Goal: Task Accomplishment & Management: Manage account settings

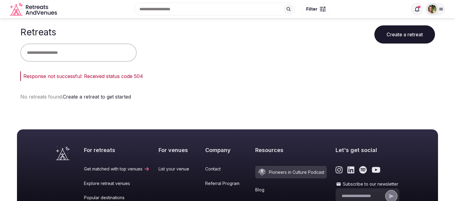
click at [445, 10] on div at bounding box center [441, 9] width 8 height 5
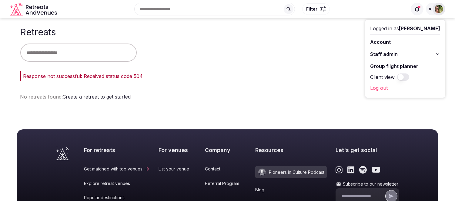
click at [407, 63] on link "Group flight planner" at bounding box center [405, 67] width 70 height 10
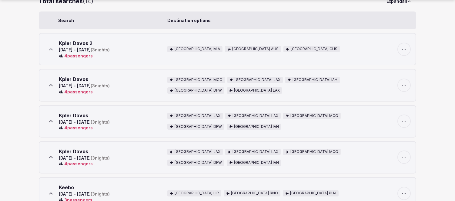
scroll to position [101, 0]
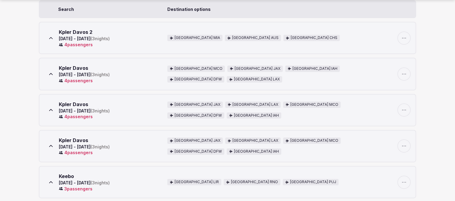
click at [293, 118] on div "Kpler Davos [DATE] - [DATE] ( 3 nights) 4 passenger s [GEOGRAPHIC_DATA] JAX [GE…" at bounding box center [227, 110] width 366 height 31
click at [407, 107] on icon "button" at bounding box center [404, 110] width 6 height 6
click at [236, 116] on div "United States JAX [GEOGRAPHIC_DATA] LAX United States MCO [GEOGRAPHIC_DATA] [GE…" at bounding box center [273, 110] width 213 height 19
click at [51, 107] on icon at bounding box center [51, 110] width 6 height 6
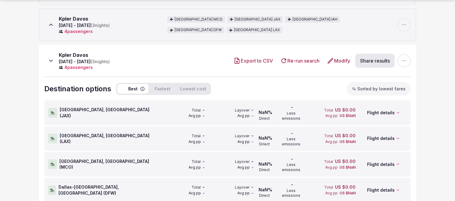
scroll to position [168, 0]
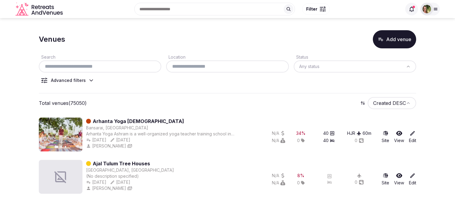
click at [85, 67] on input "text" at bounding box center [100, 66] width 118 height 7
paste input "**********"
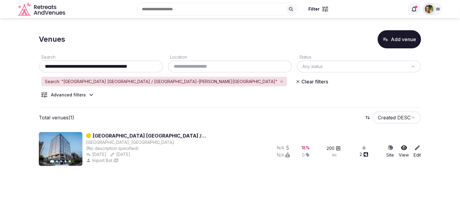
click at [159, 64] on input "**********" at bounding box center [100, 66] width 119 height 7
type input "**********"
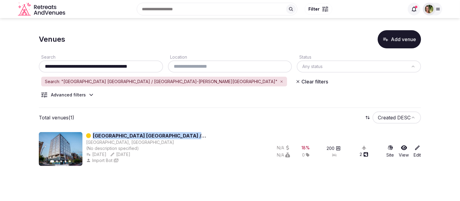
drag, startPoint x: 235, startPoint y: 135, endPoint x: 93, endPoint y: 137, distance: 141.8
click at [93, 137] on div "Previous slide Next slide Hyatt House Chicago / West Loop-Fulton Market CHICAGO…" at bounding box center [147, 149] width 216 height 34
copy link "Hyatt House Chicago / West Loop-Fulton Market"
click at [417, 149] on icon at bounding box center [417, 148] width 6 height 6
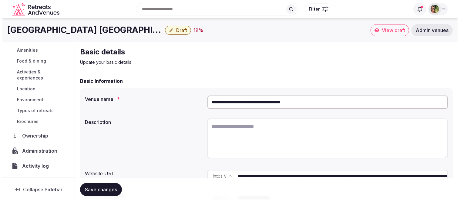
scroll to position [101, 0]
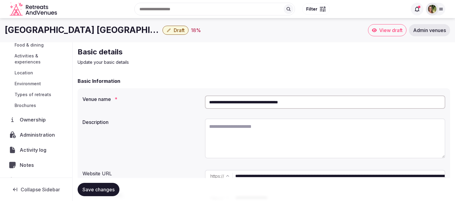
click at [32, 136] on span "Administration" at bounding box center [39, 134] width 38 height 7
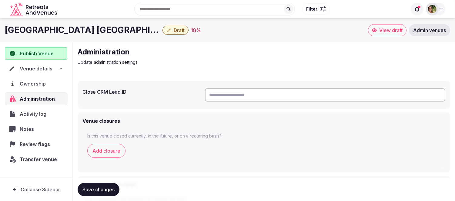
click at [246, 95] on input "text" at bounding box center [325, 94] width 240 height 13
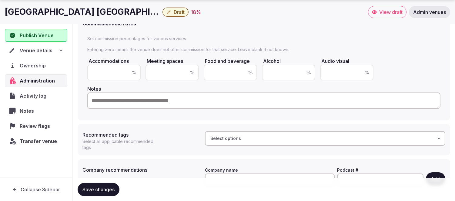
scroll to position [187, 0]
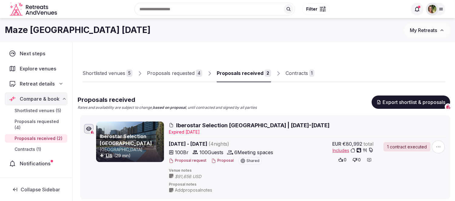
scroll to position [0, 0]
click at [423, 31] on span "My Retreats" at bounding box center [423, 30] width 27 height 6
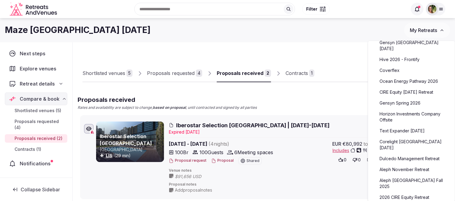
scroll to position [135, 0]
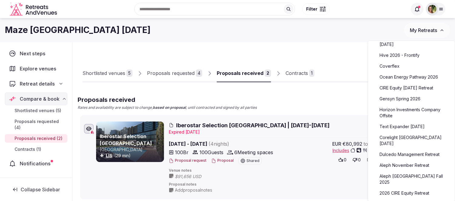
click at [406, 132] on link "Text Expander February 2026" at bounding box center [411, 127] width 75 height 10
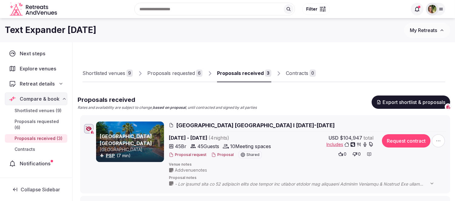
click at [160, 73] on div "Proposals requested" at bounding box center [171, 73] width 48 height 7
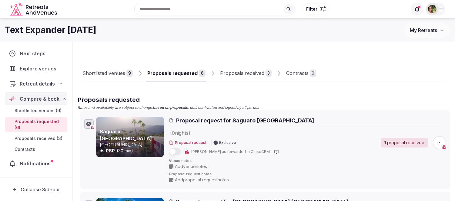
click at [320, 8] on div at bounding box center [321, 9] width 2 height 2
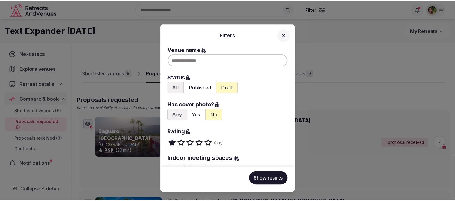
scroll to position [34, 0]
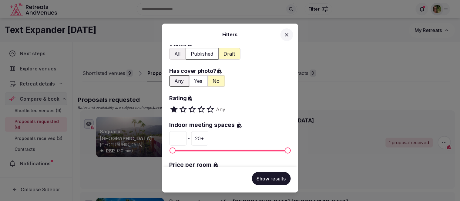
click at [323, 40] on div "Filters Venue name Status All Published Draft Has cover photo? Any Yes No Ratin…" at bounding box center [230, 100] width 460 height 201
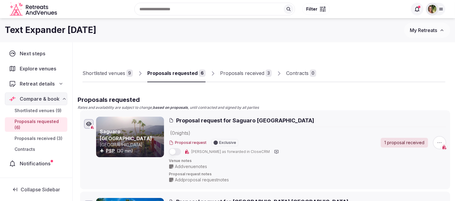
click at [174, 73] on div "Proposals requested" at bounding box center [172, 73] width 50 height 7
click at [115, 77] on div "Shortlisted venues" at bounding box center [103, 73] width 43 height 7
